Goal: Task Accomplishment & Management: Complete application form

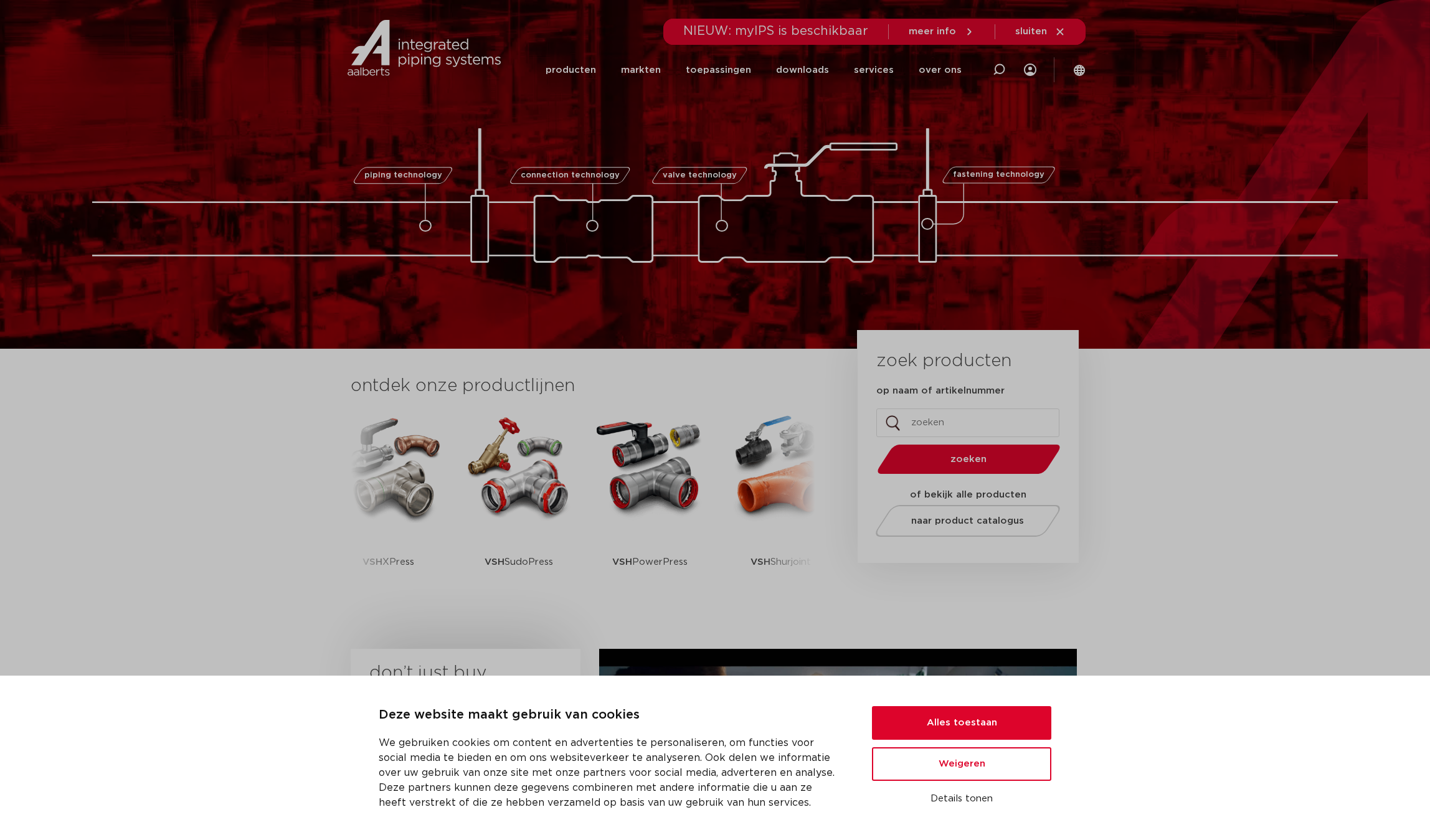
click at [1068, 132] on img at bounding box center [715, 195] width 1245 height 134
click at [1024, 67] on icon at bounding box center [1030, 70] width 13 height 13
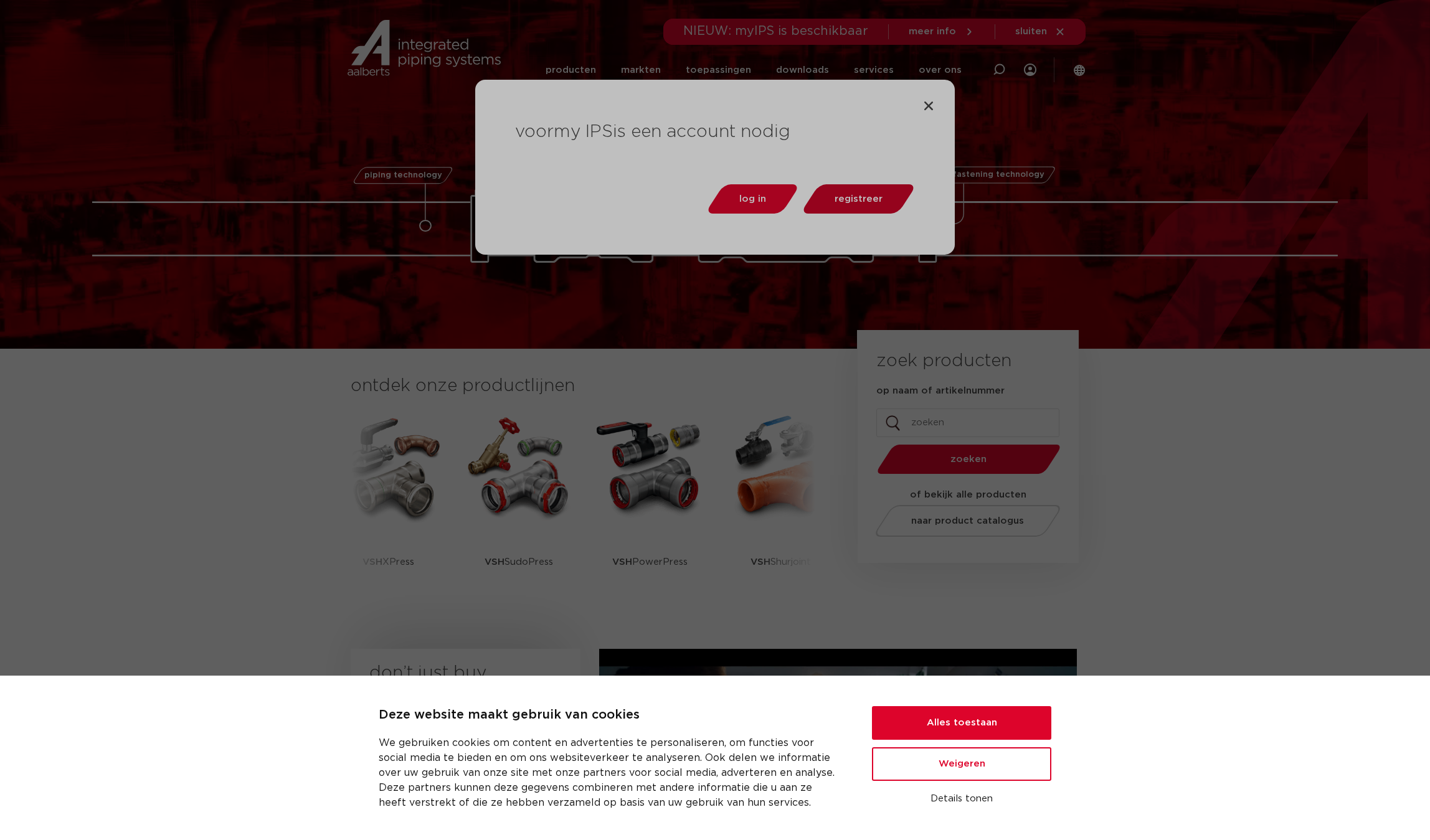
click at [845, 198] on span "registreer" at bounding box center [858, 199] width 48 height 9
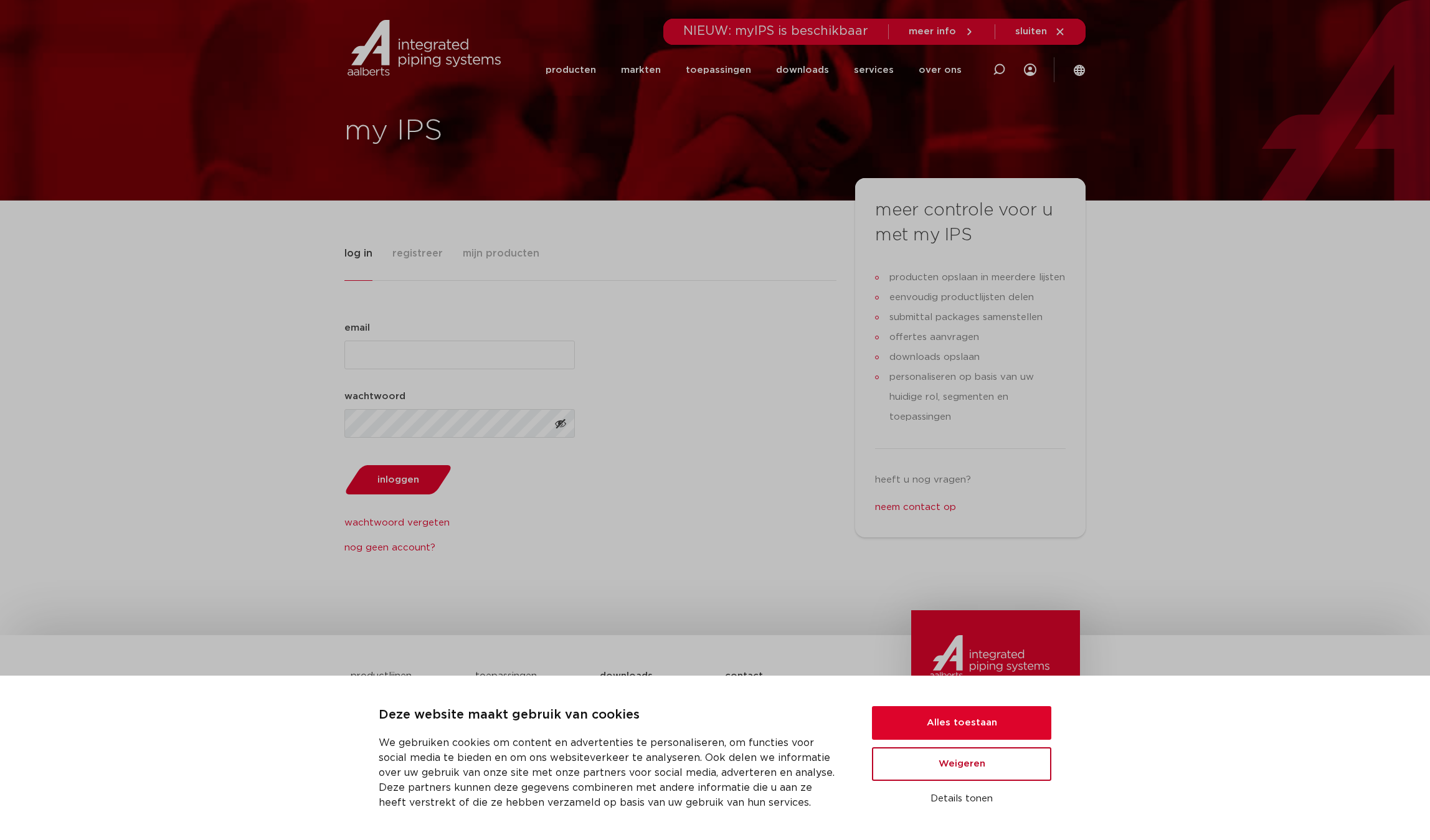
click at [933, 764] on button "Weigeren" at bounding box center [962, 765] width 180 height 34
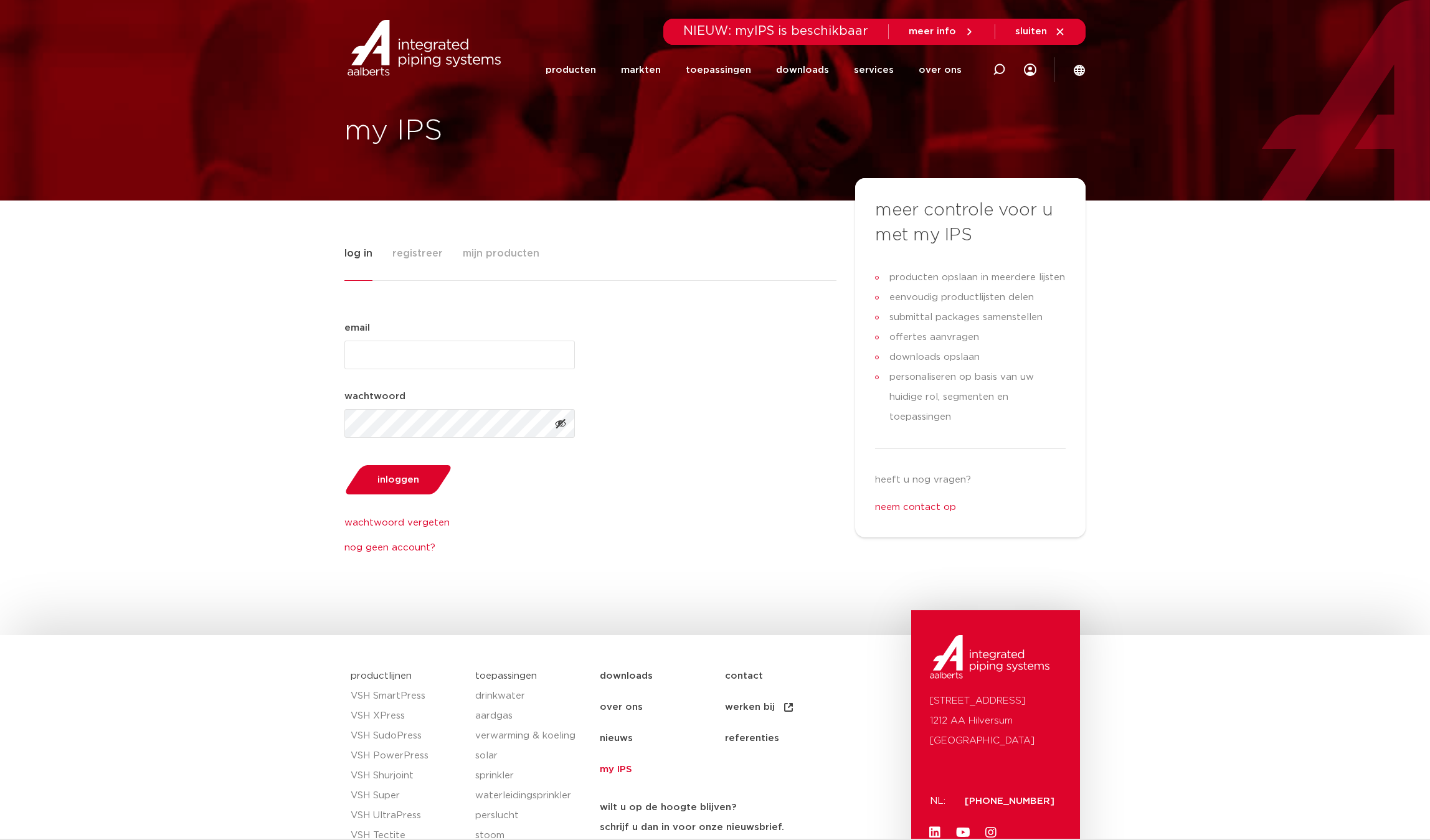
click at [416, 256] on span "registreer" at bounding box center [417, 254] width 50 height 25
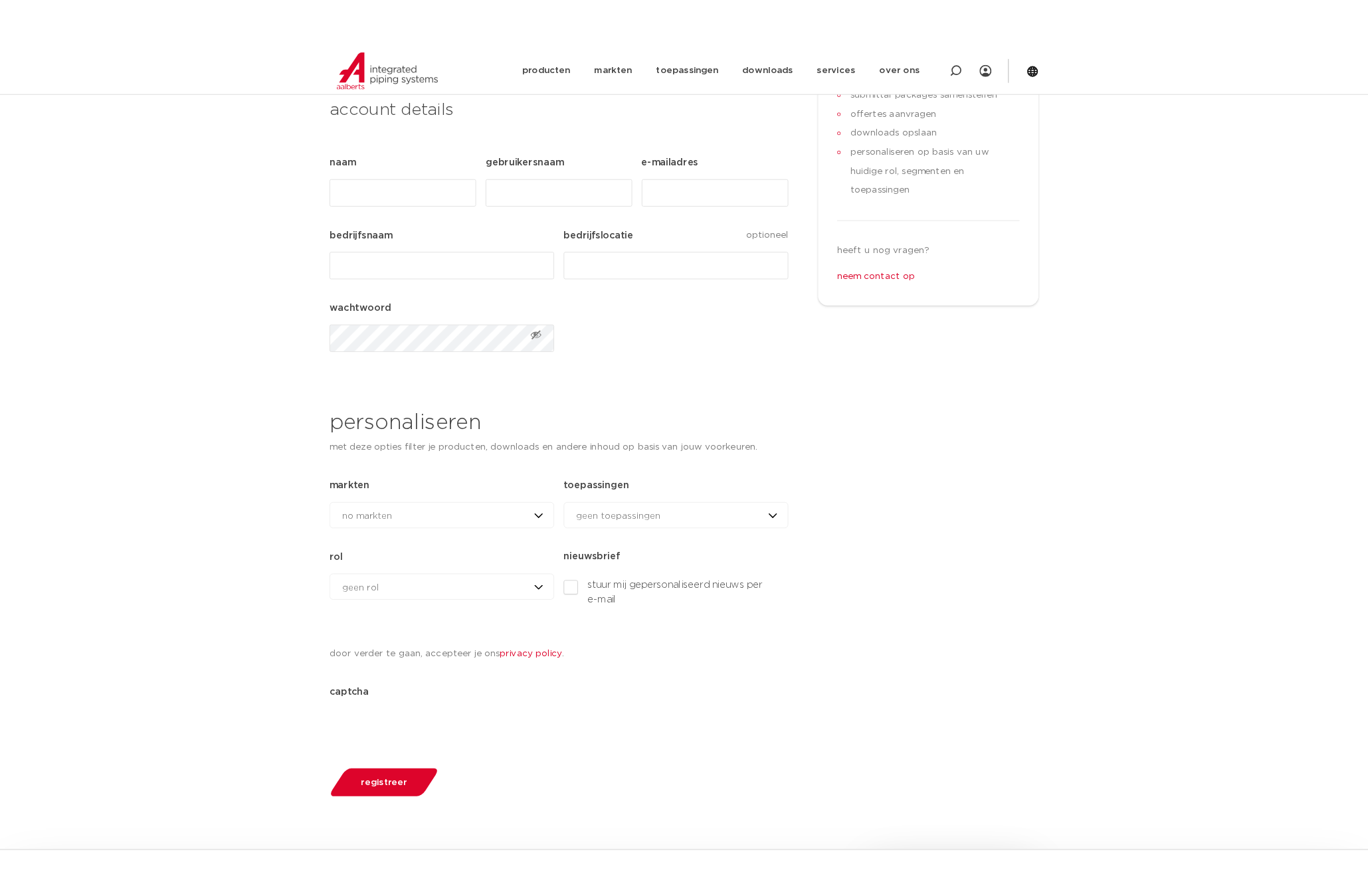
scroll to position [429, 0]
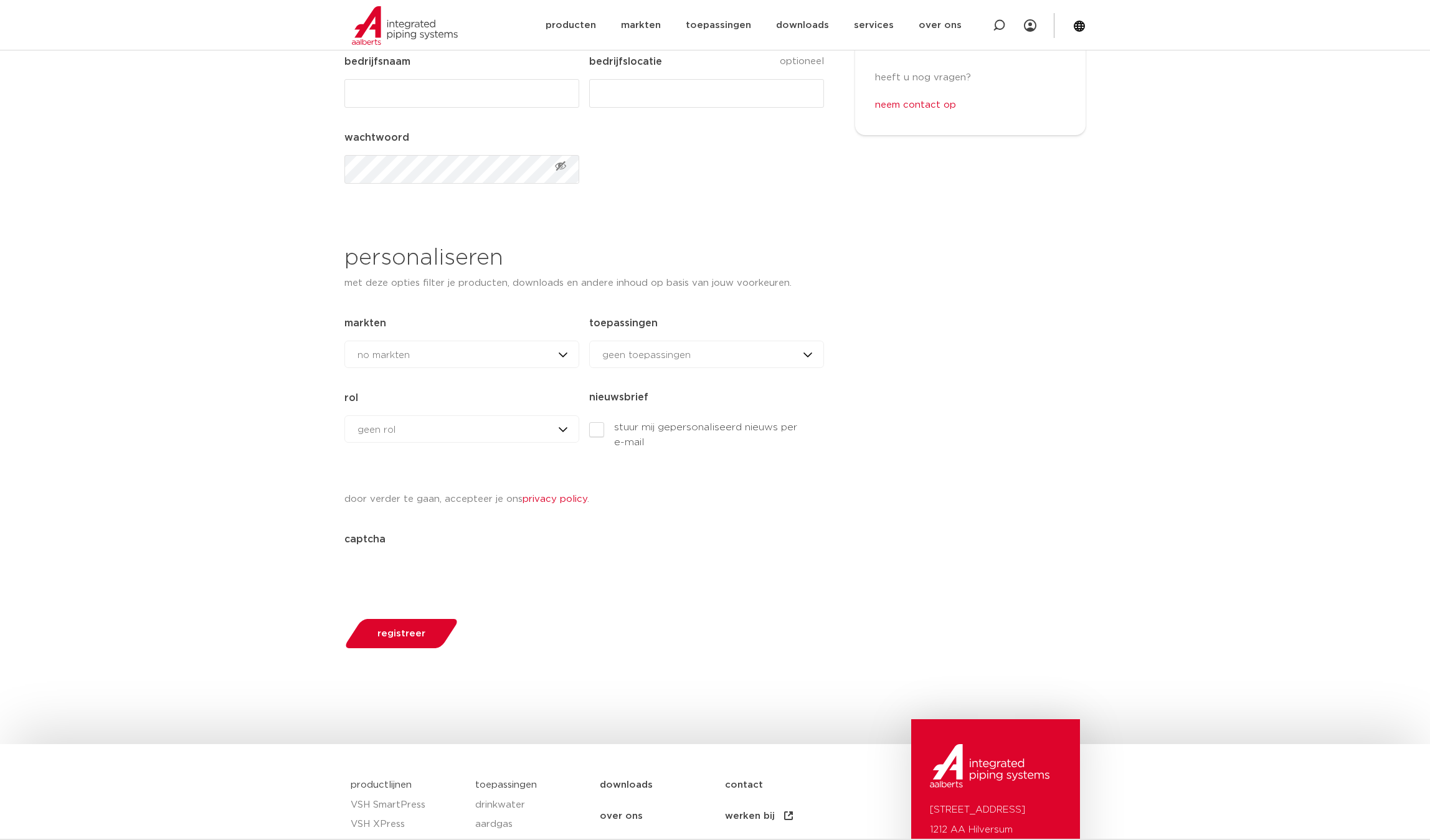
click at [437, 350] on div "no markten no markten woningbouw brandbeveiliging datacenters utiliteitsbouw in…" at bounding box center [462, 355] width 235 height 28
click at [706, 596] on div "Tabs. Open items met enter of spatie, sluit af met escape en navigeer met de pi…" at bounding box center [584, 573] width 480 height 48
click at [661, 362] on div "geen toepassingen geen toepassingen drinkwater aardgas verwarming & koeling sol…" at bounding box center [707, 355] width 235 height 28
click at [758, 633] on div "registreer" at bounding box center [584, 633] width 480 height 63
click at [498, 427] on div "geen rol geen rol geen rol installateur ingenieur [PERSON_NAME] andere rol" at bounding box center [462, 429] width 235 height 28
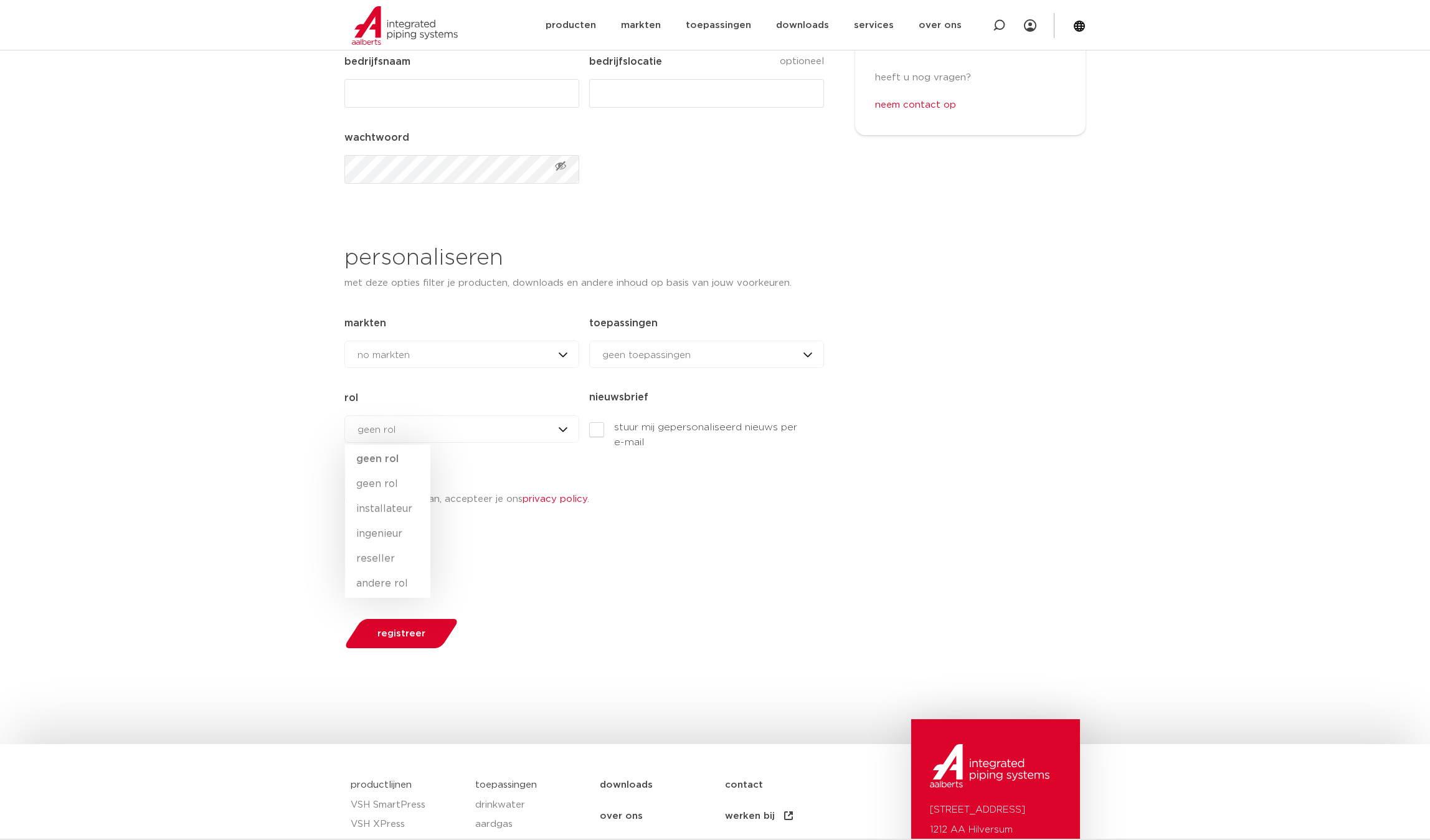
click at [498, 426] on div "geen rol geen rol geen rol installateur ingenieur [PERSON_NAME] andere rol" at bounding box center [462, 429] width 235 height 28
click at [242, 201] on div "log in registreer mijn producten email (Vereist) wachtwoord (Vereist) inloggen …" at bounding box center [715, 271] width 1430 height 946
